Goal: Information Seeking & Learning: Find contact information

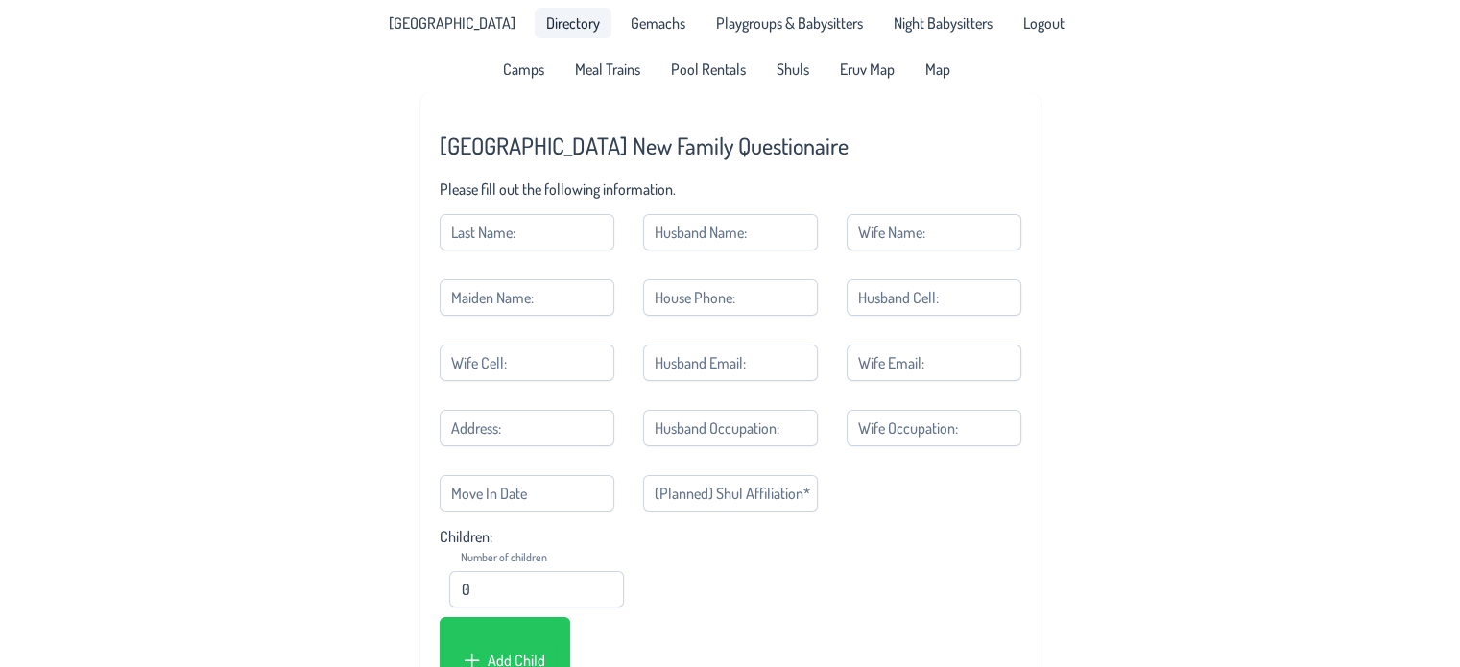
click at [546, 24] on span "Directory" at bounding box center [573, 22] width 54 height 15
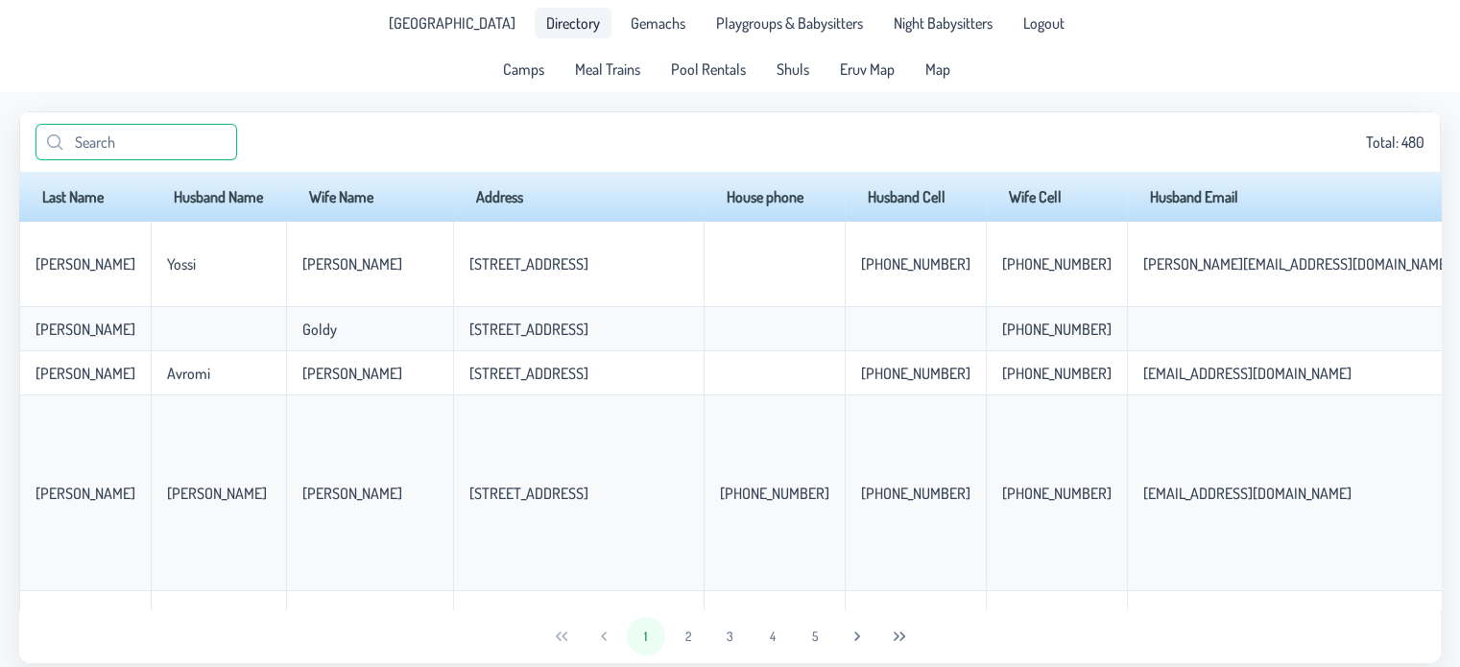
click at [149, 153] on input "text" at bounding box center [137, 142] width 202 height 36
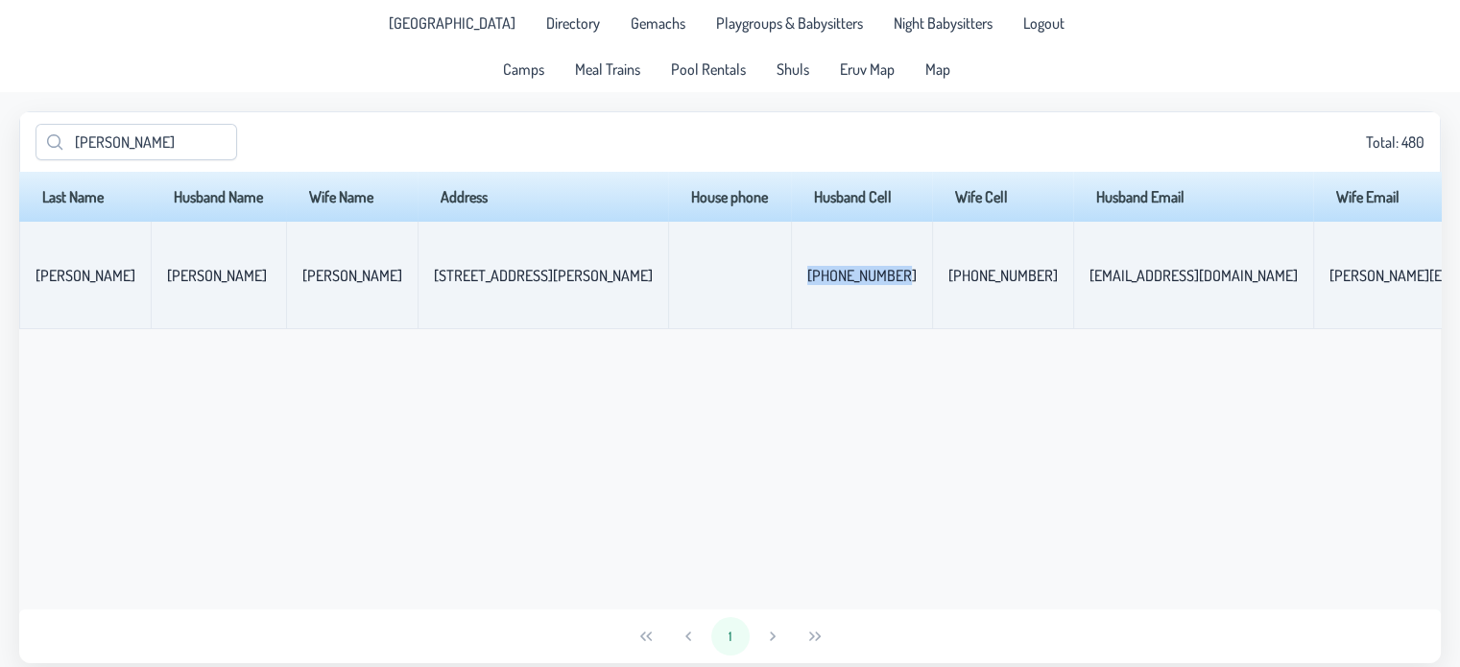
drag, startPoint x: 734, startPoint y: 281, endPoint x: 652, endPoint y: 288, distance: 81.9
click at [791, 288] on td "[PHONE_NUMBER]" at bounding box center [861, 276] width 141 height 108
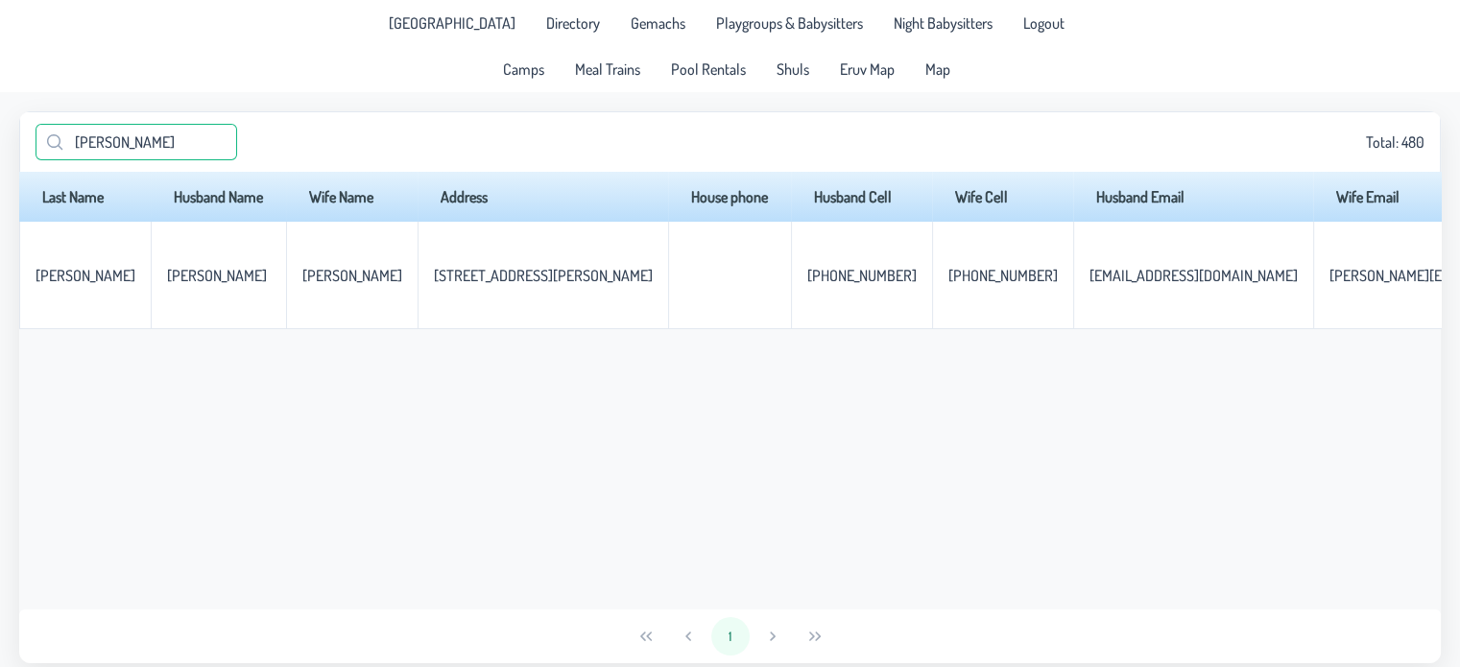
click at [123, 149] on input "[PERSON_NAME]" at bounding box center [137, 142] width 202 height 36
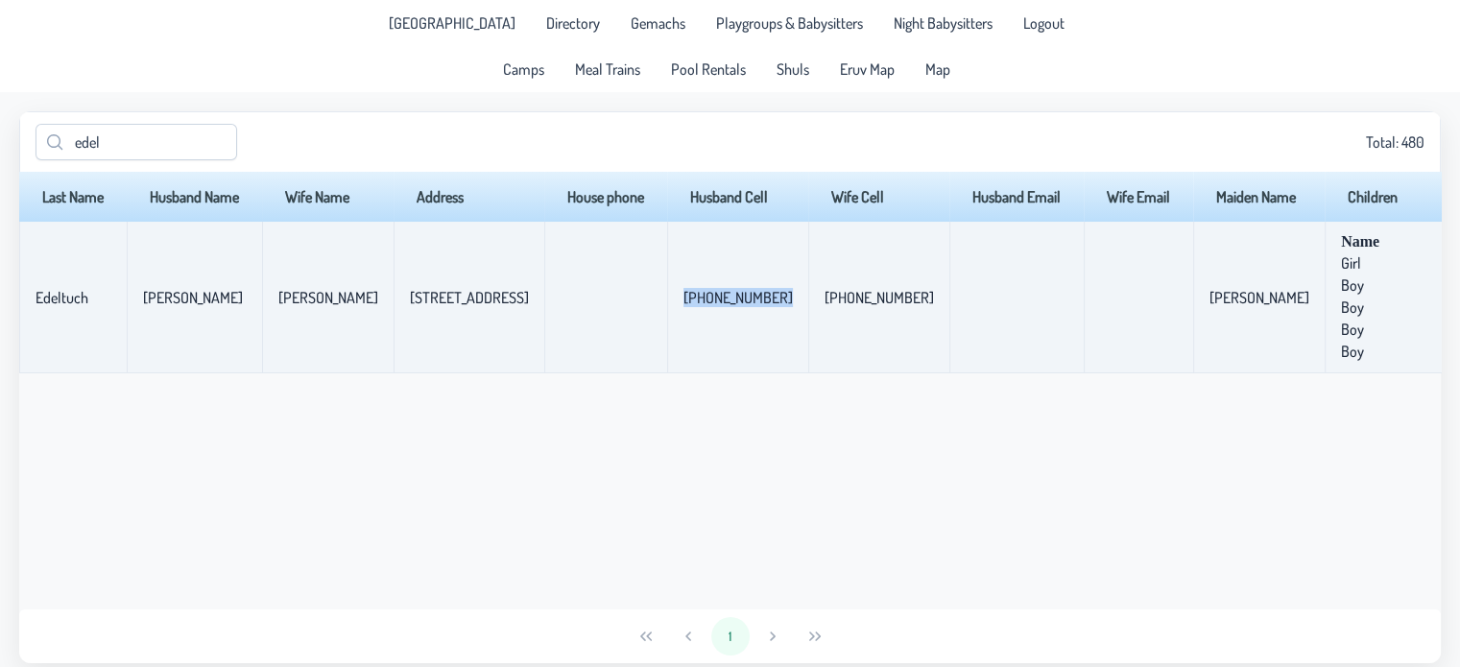
drag, startPoint x: 781, startPoint y: 302, endPoint x: 672, endPoint y: 302, distance: 108.5
click at [672, 302] on td "[PHONE_NUMBER]" at bounding box center [737, 298] width 141 height 152
click at [679, 305] on td "[PHONE_NUMBER]" at bounding box center [737, 298] width 141 height 152
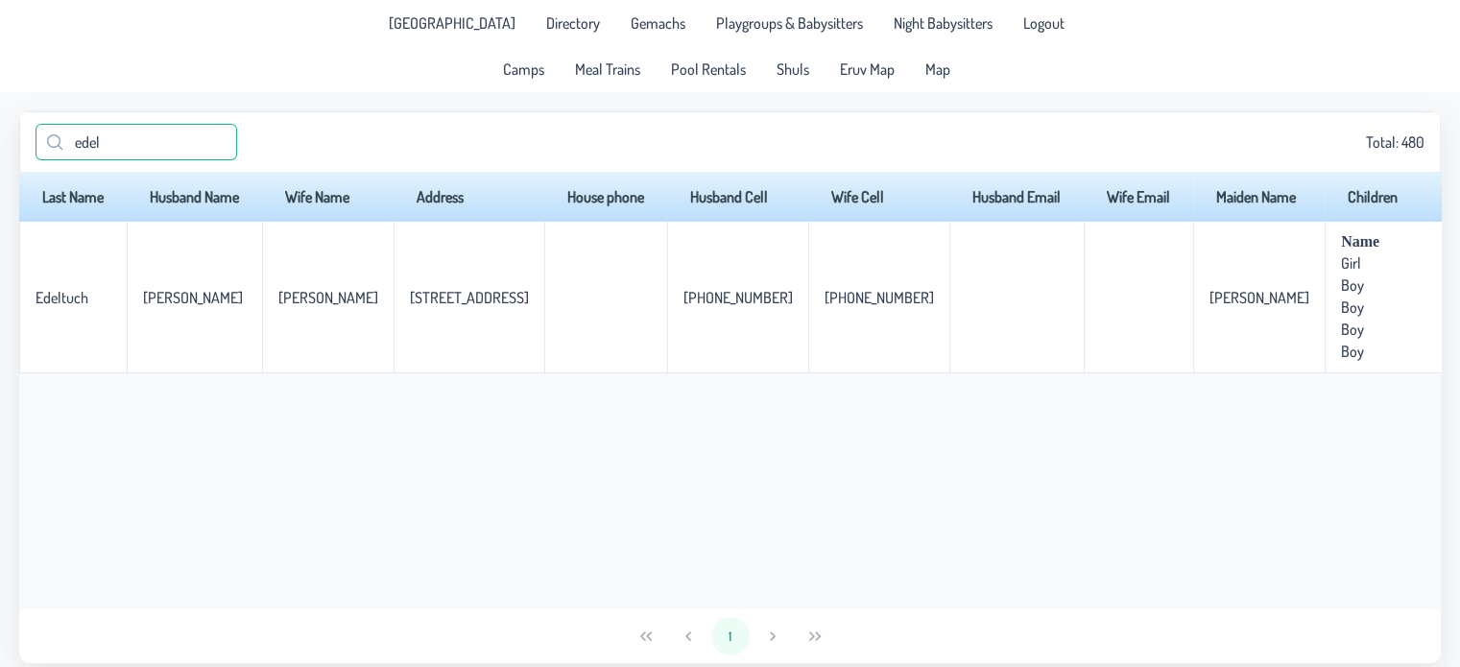
click at [110, 142] on input "edel" at bounding box center [137, 142] width 202 height 36
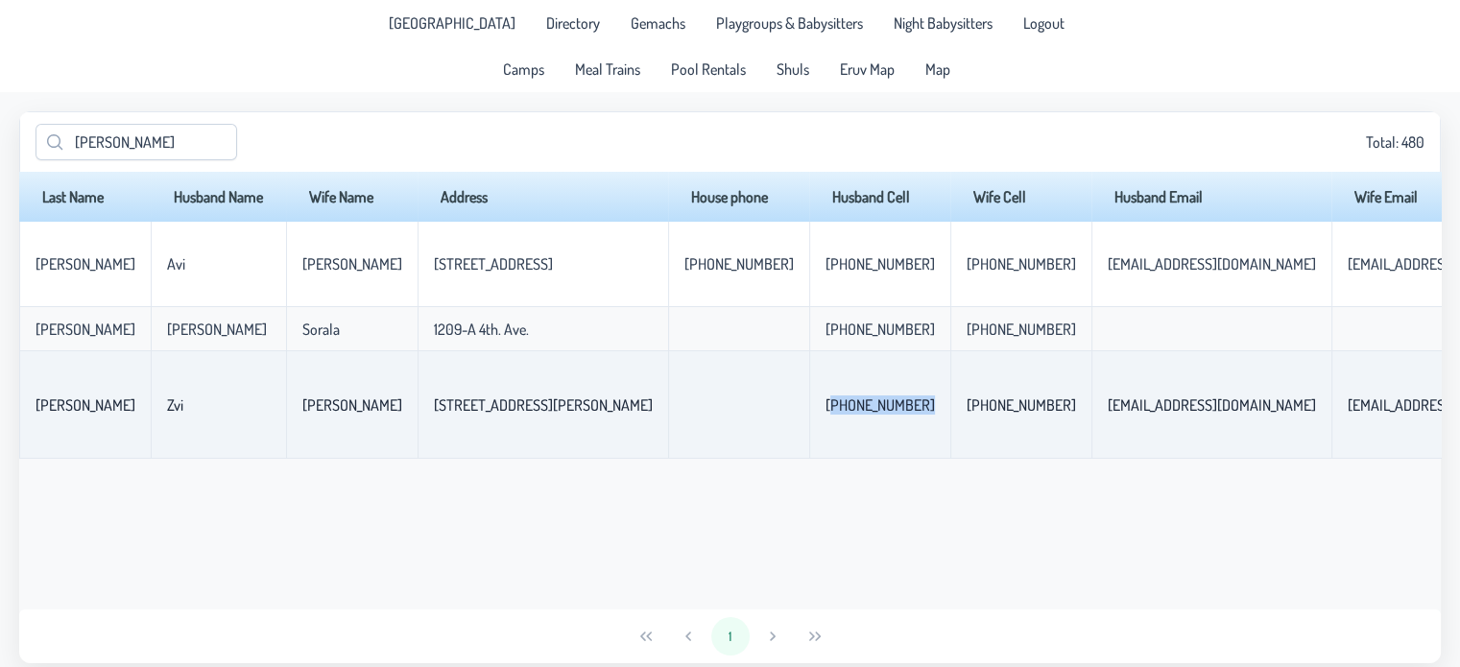
drag, startPoint x: 776, startPoint y: 419, endPoint x: 685, endPoint y: 420, distance: 91.2
click at [809, 420] on td "[PHONE_NUMBER]" at bounding box center [879, 405] width 141 height 108
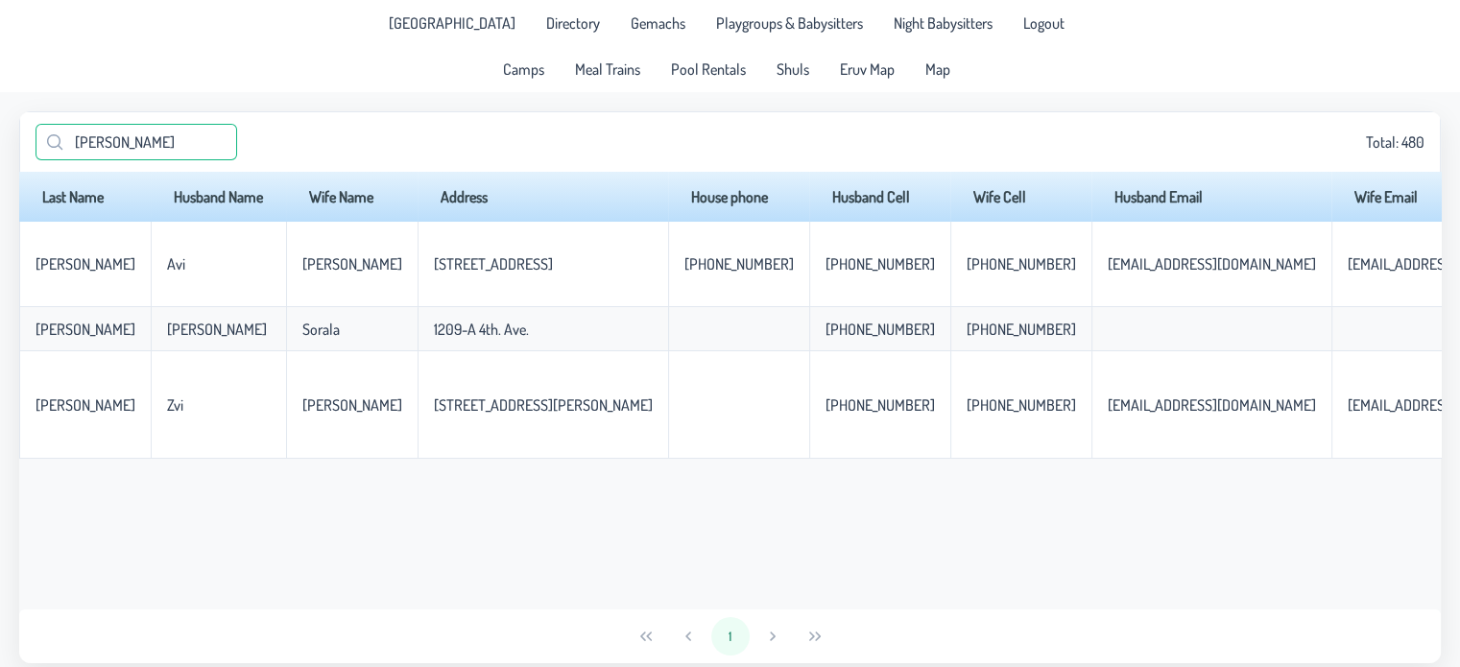
click at [131, 143] on input "[PERSON_NAME]" at bounding box center [137, 142] width 202 height 36
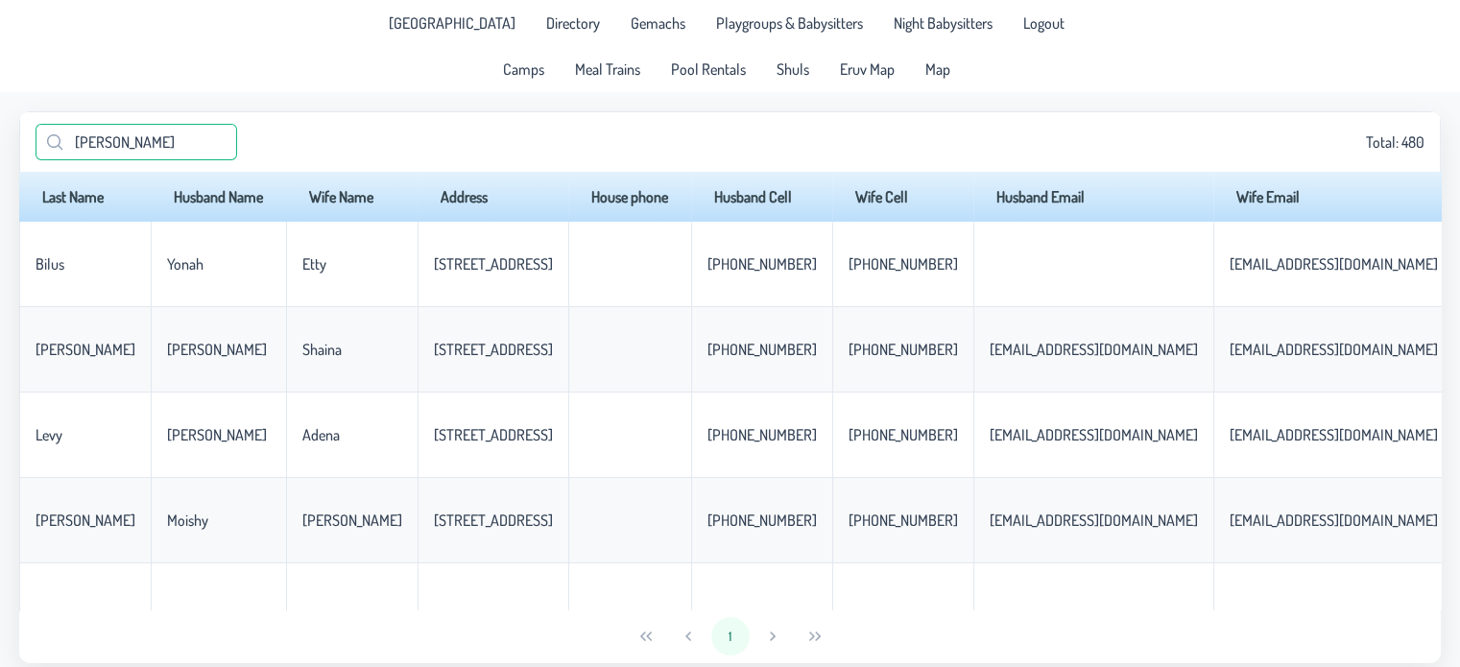
type input "[PERSON_NAME]"
